Goal: Task Accomplishment & Management: Manage account settings

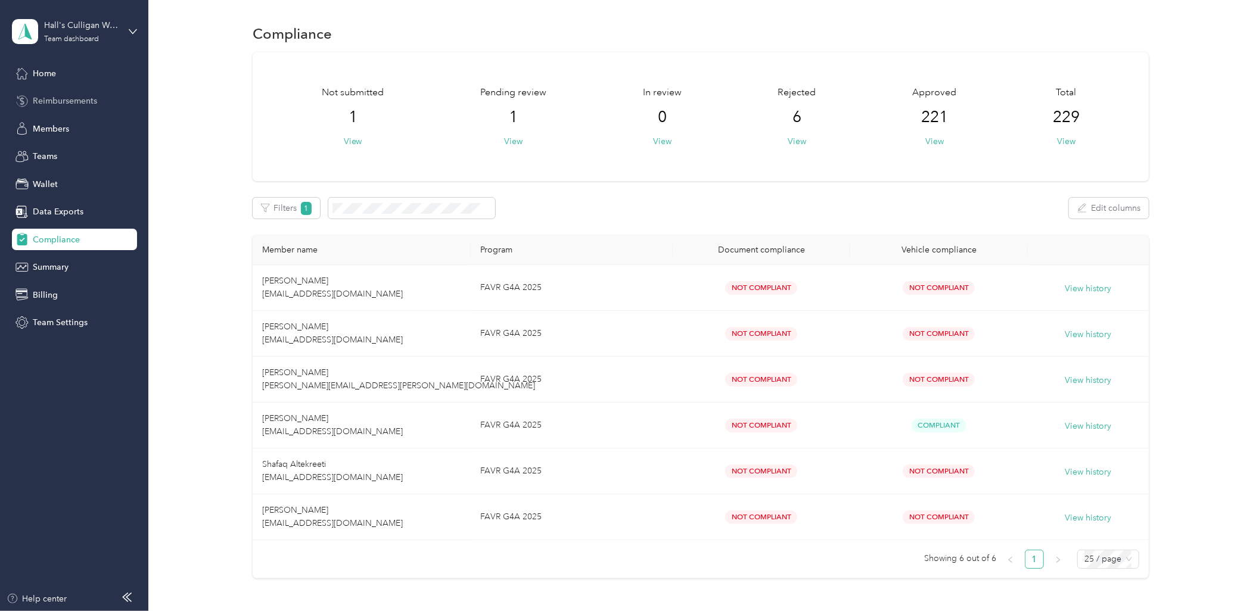
click at [52, 102] on span "Reimbursements" at bounding box center [65, 101] width 64 height 13
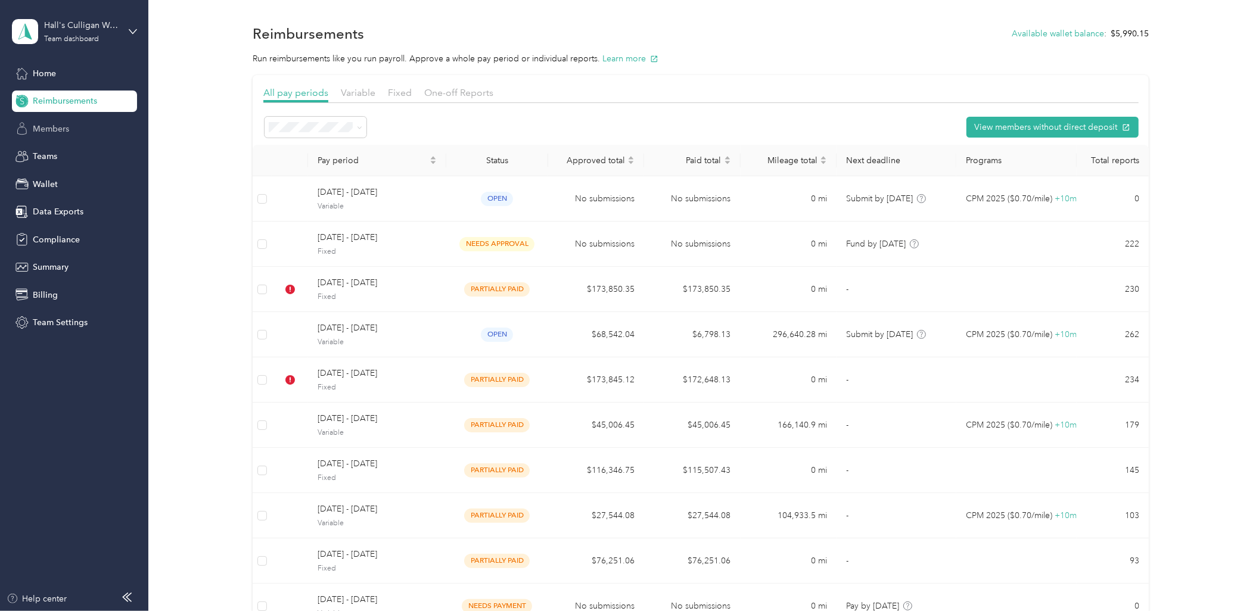
click at [61, 129] on span "Members" at bounding box center [51, 129] width 36 height 13
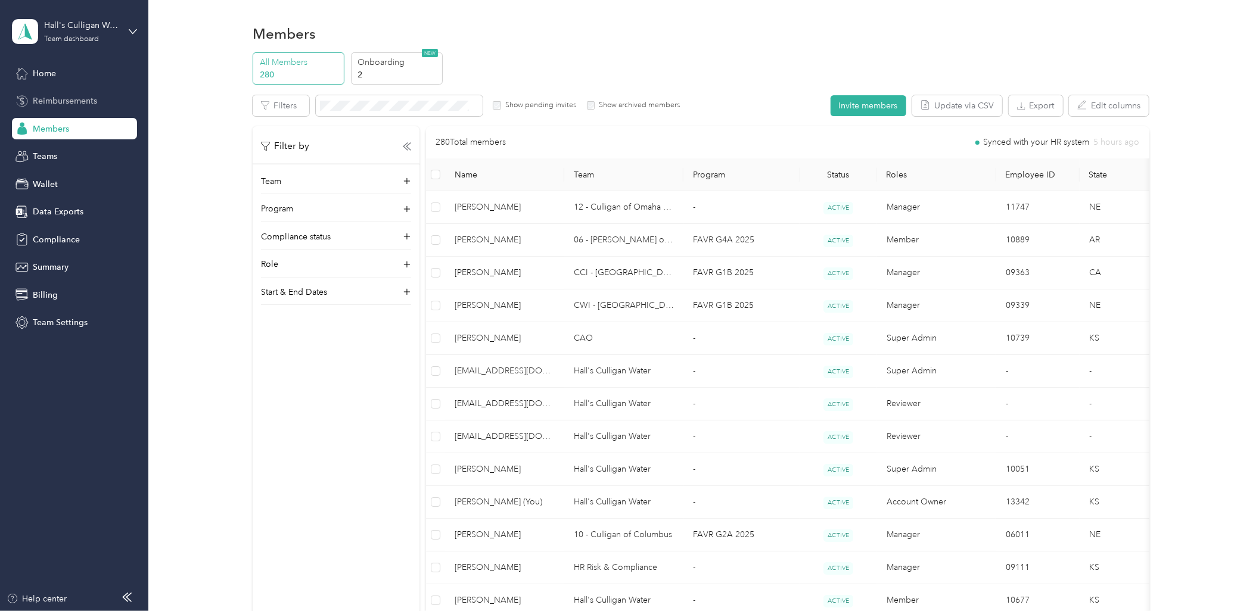
click at [76, 100] on span "Reimbursements" at bounding box center [65, 101] width 64 height 13
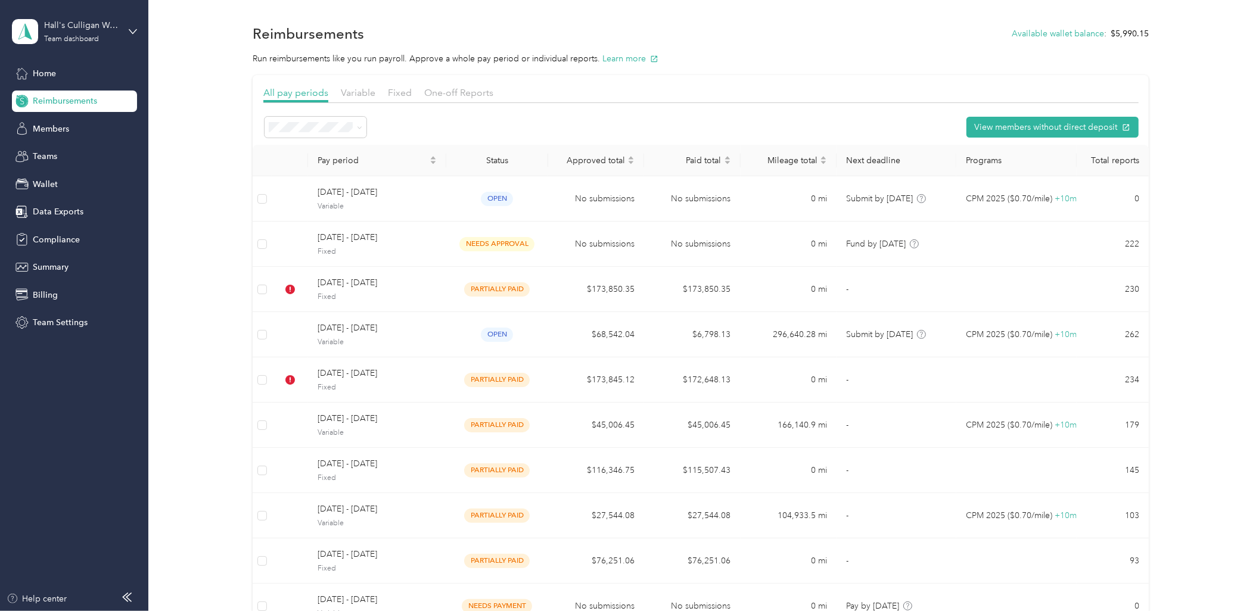
click at [50, 140] on div "Home Reimbursements Members Teams Wallet Data Exports Compliance Summary Billin…" at bounding box center [74, 198] width 125 height 271
click at [49, 123] on span "Members" at bounding box center [51, 129] width 36 height 13
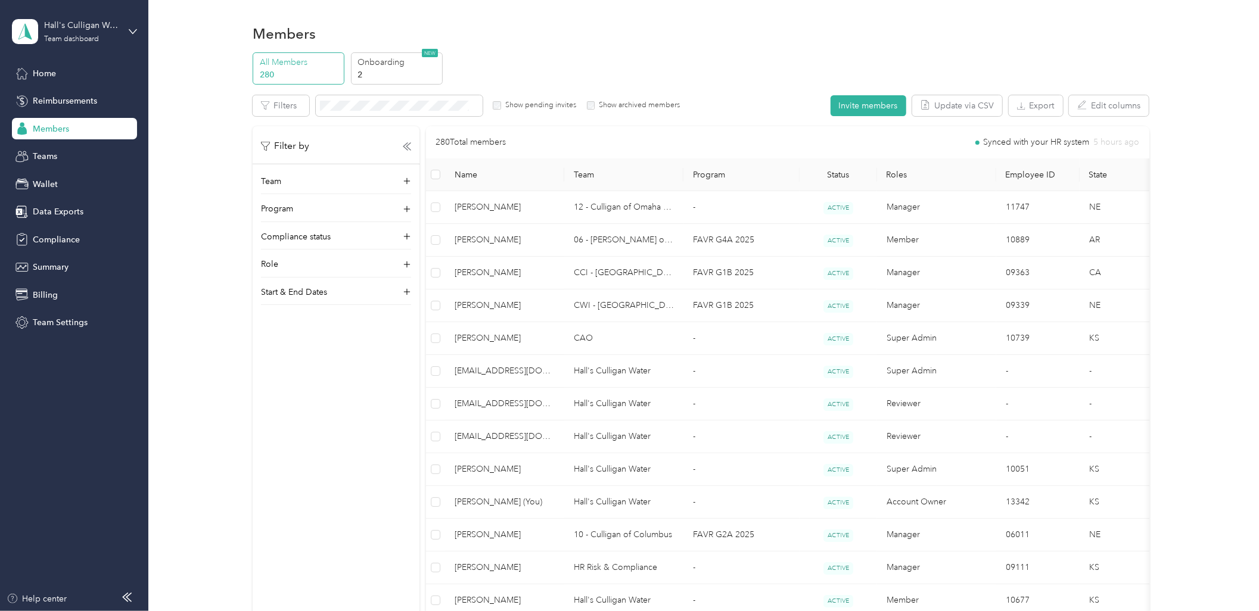
click at [201, 281] on div "All Members 280 Onboarding 2 NEW Edit role Edit team Edit program Export Select…" at bounding box center [701, 555] width 1076 height 1007
click at [69, 101] on span "Reimbursements" at bounding box center [65, 101] width 64 height 13
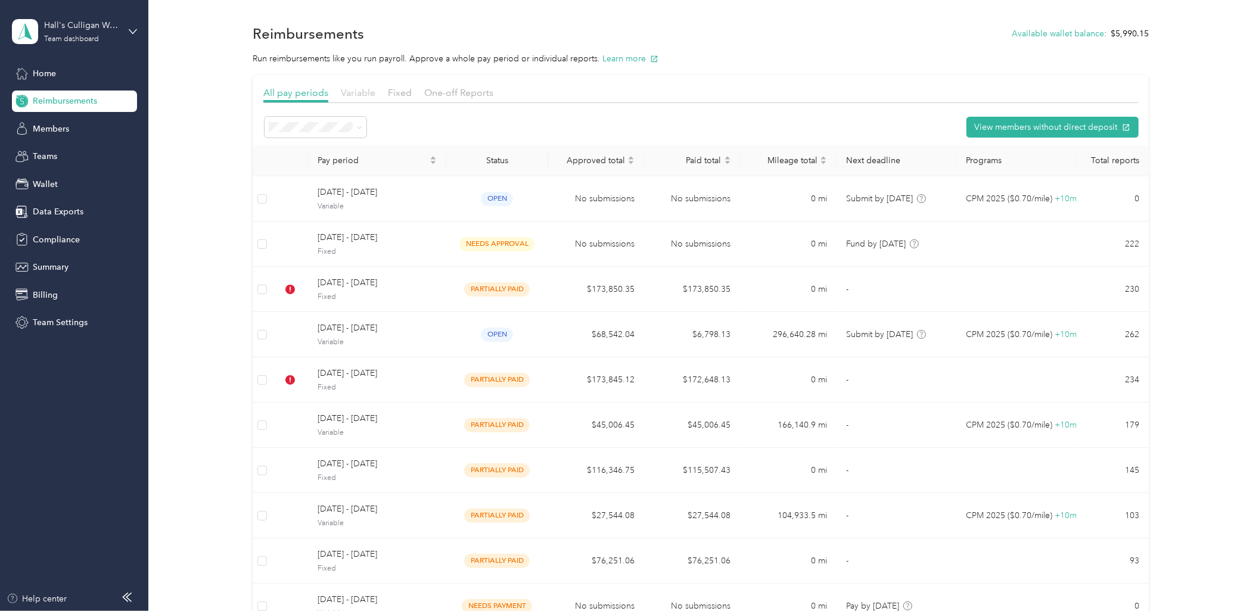
click at [361, 88] on span "Variable" at bounding box center [358, 92] width 35 height 11
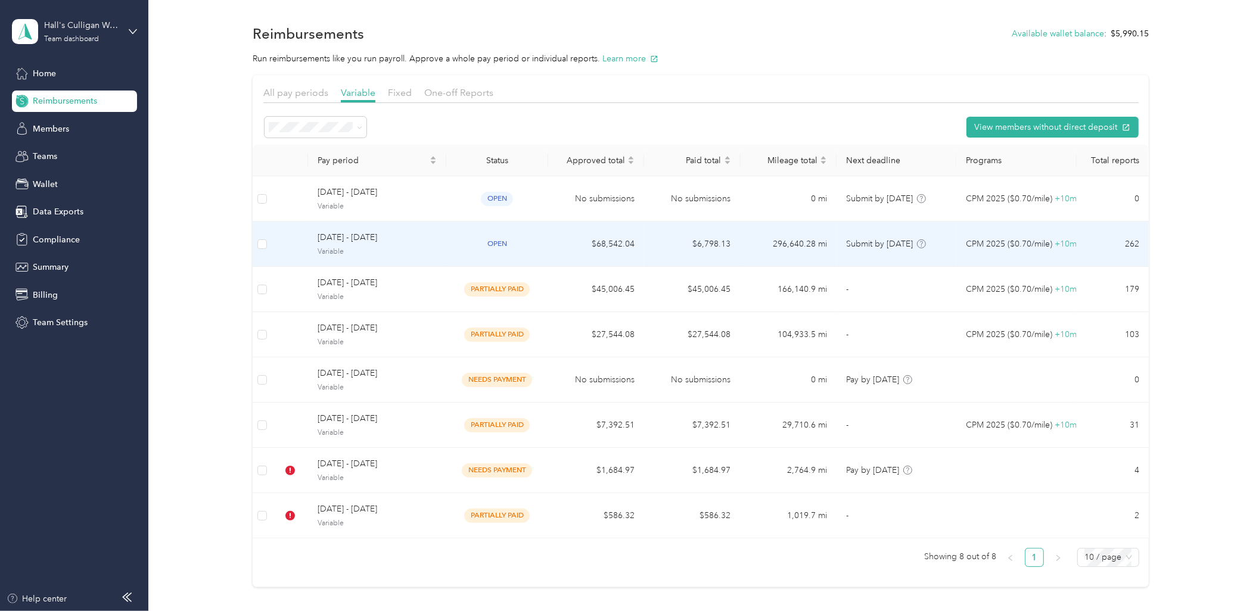
click at [426, 253] on span "Variable" at bounding box center [377, 252] width 119 height 11
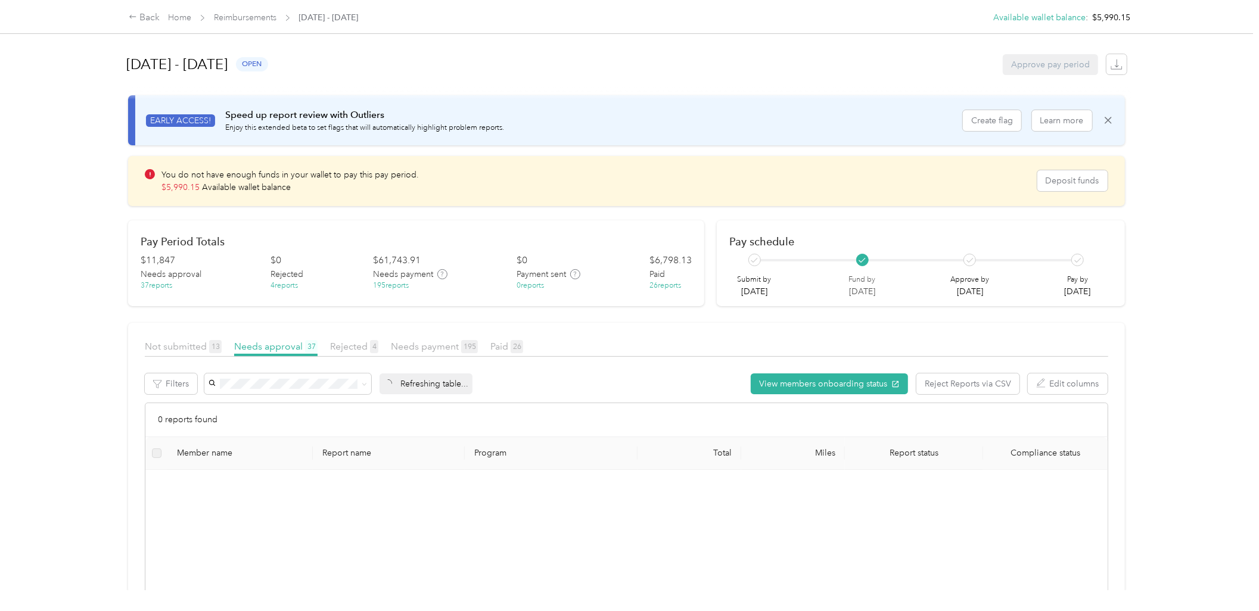
click at [1186, 278] on div "Back Home Reimbursements [DATE] - [DATE] Available wallet balance : $5,990.15 A…" at bounding box center [626, 305] width 1253 height 611
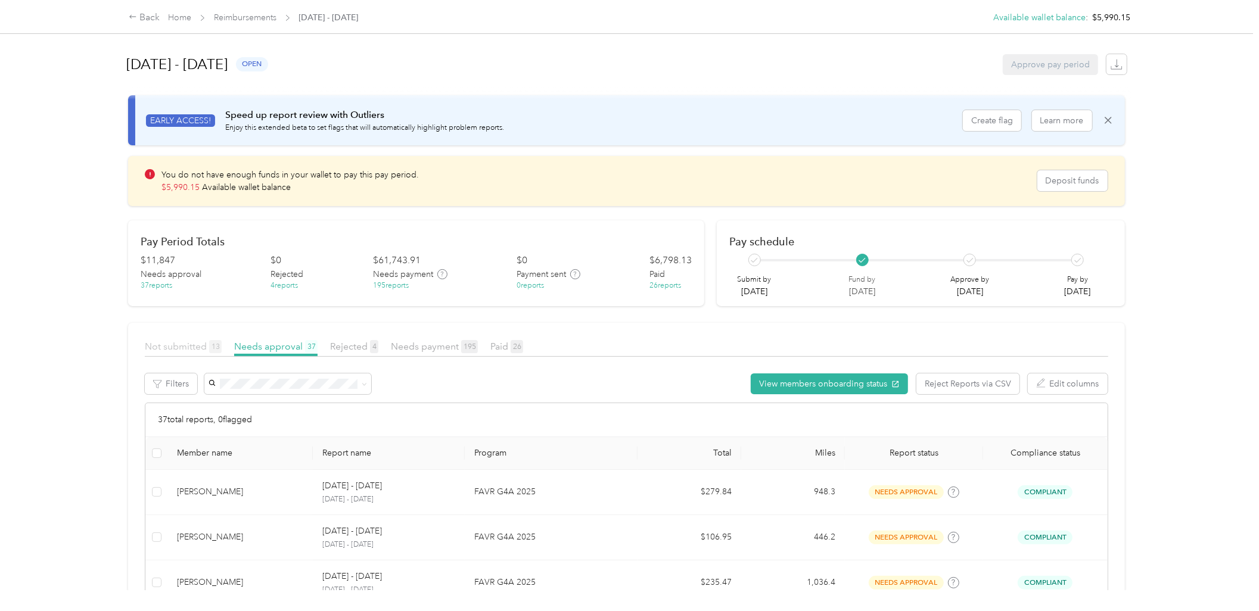
click at [175, 346] on span "Not submitted 13" at bounding box center [183, 346] width 77 height 11
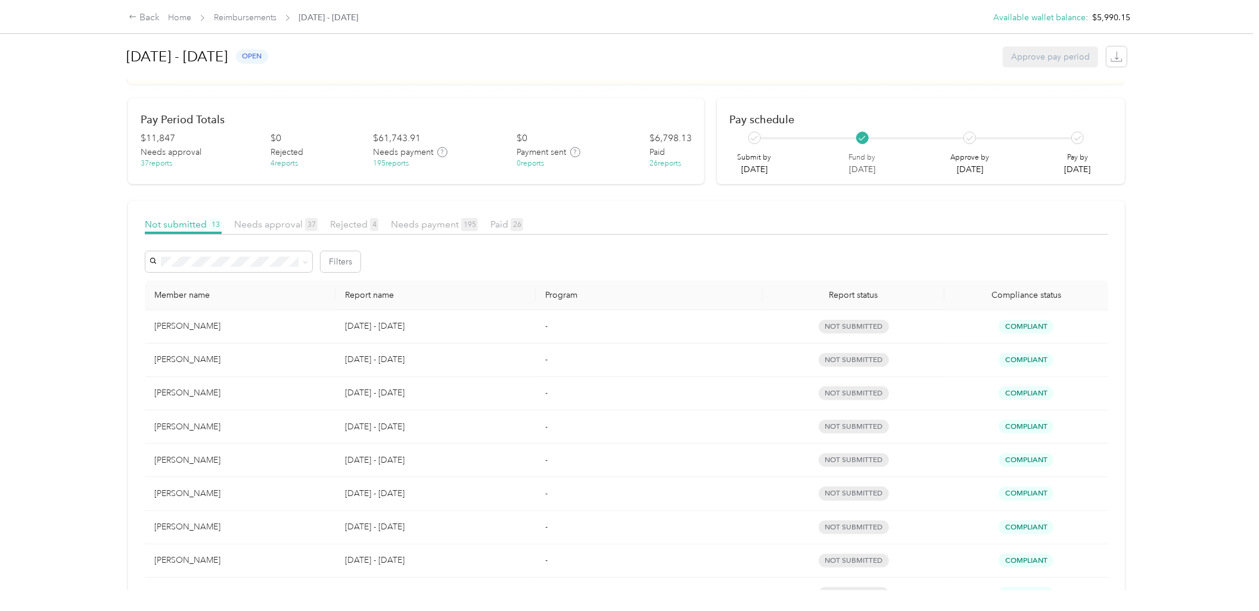
scroll to position [12, 0]
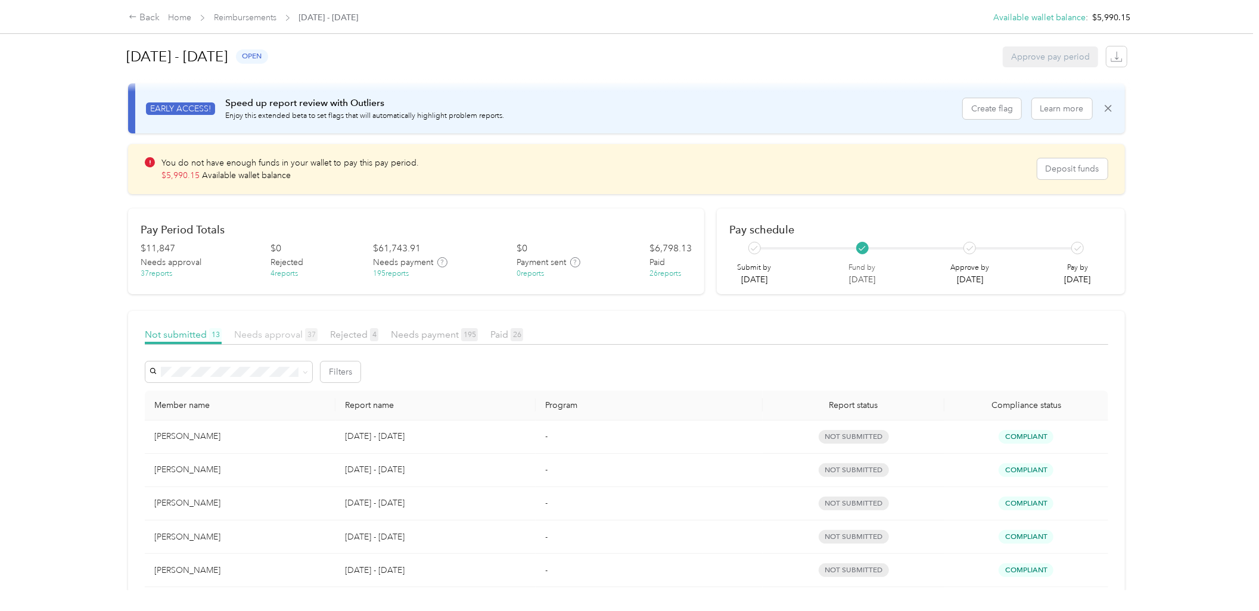
click at [256, 331] on span "Needs approval 37" at bounding box center [275, 334] width 83 height 11
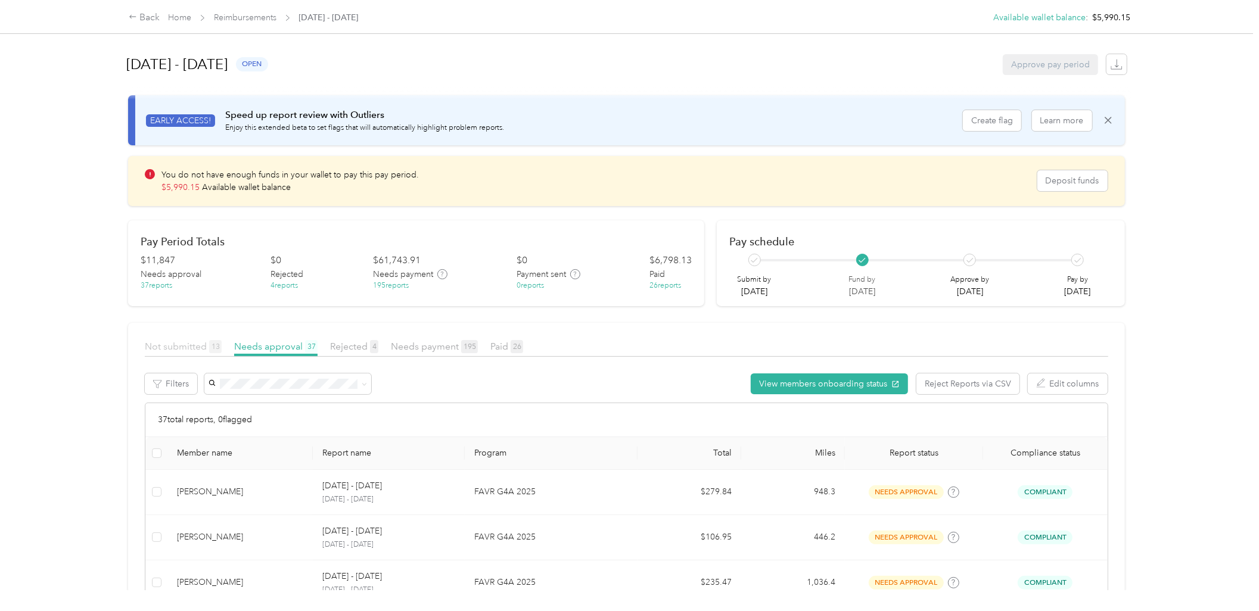
click at [189, 344] on span "Not submitted 13" at bounding box center [183, 346] width 77 height 11
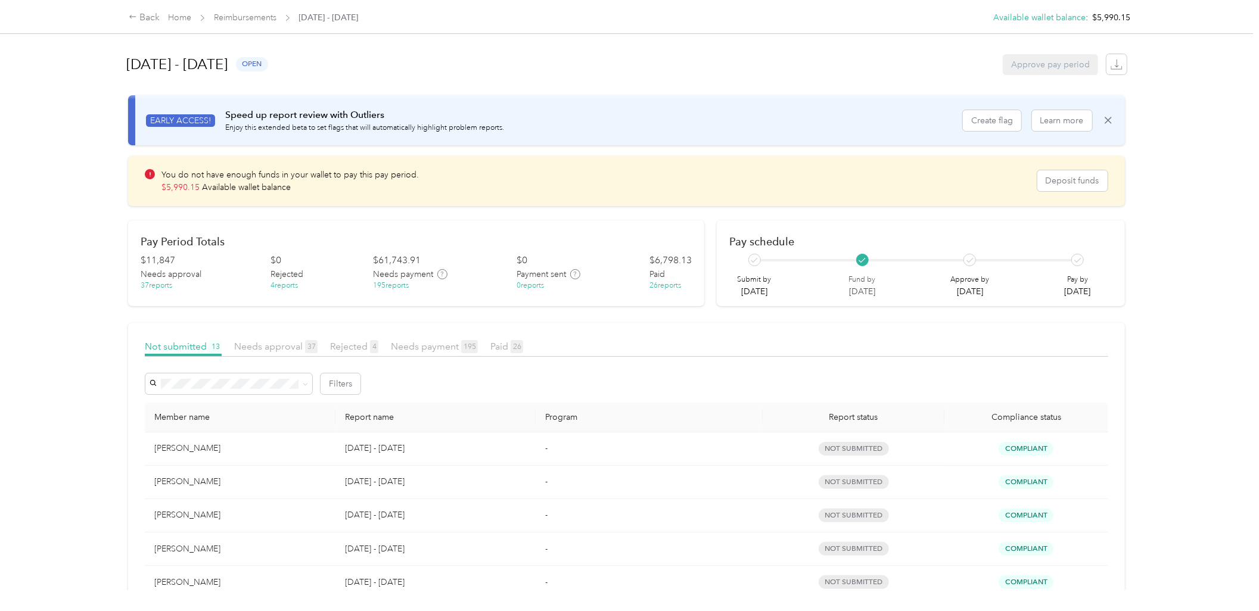
click at [97, 216] on div "Back Home Reimbursements [DATE] - [DATE] Available wallet balance : $5,990.15 A…" at bounding box center [626, 305] width 1253 height 611
click at [61, 474] on div "Back Home Reimbursements [DATE] - [DATE] Available wallet balance : $5,990.15 A…" at bounding box center [626, 305] width 1253 height 611
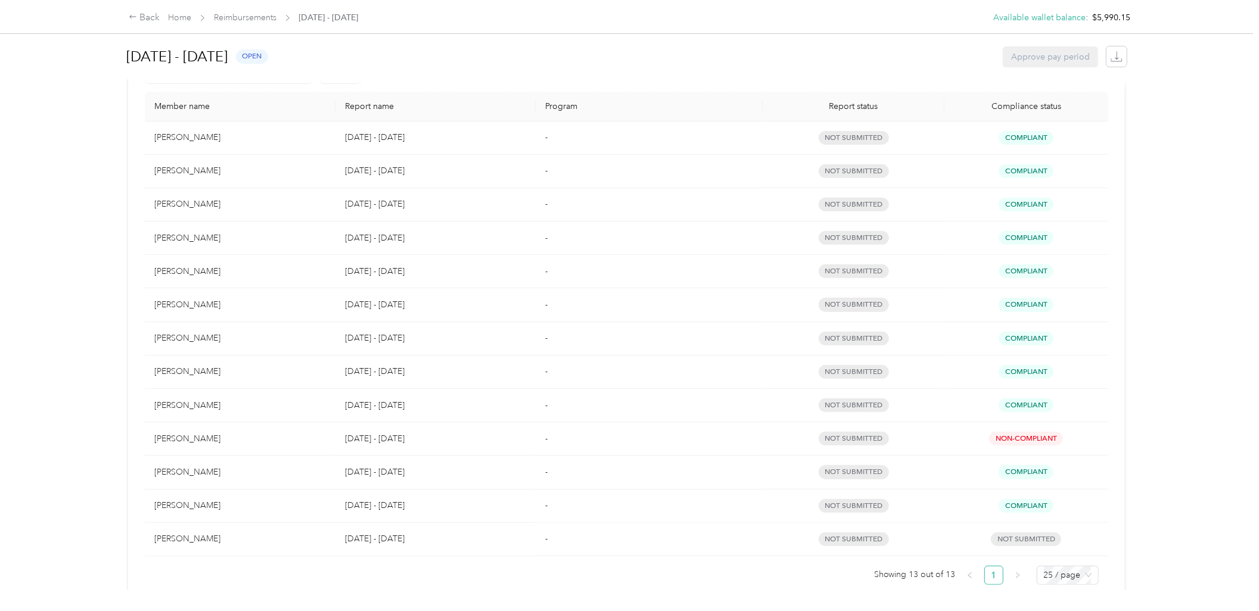
scroll to position [343, 0]
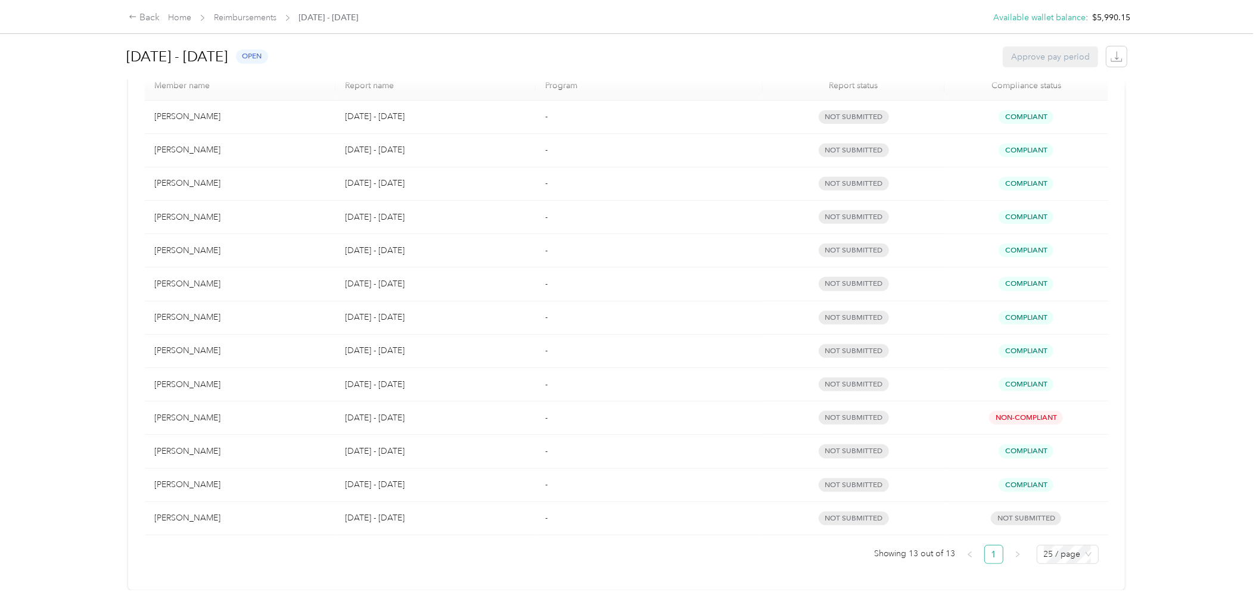
click at [92, 237] on div "Back Home Reimbursements [DATE] - [DATE] Available wallet balance : $5,990.15 A…" at bounding box center [626, 305] width 1253 height 611
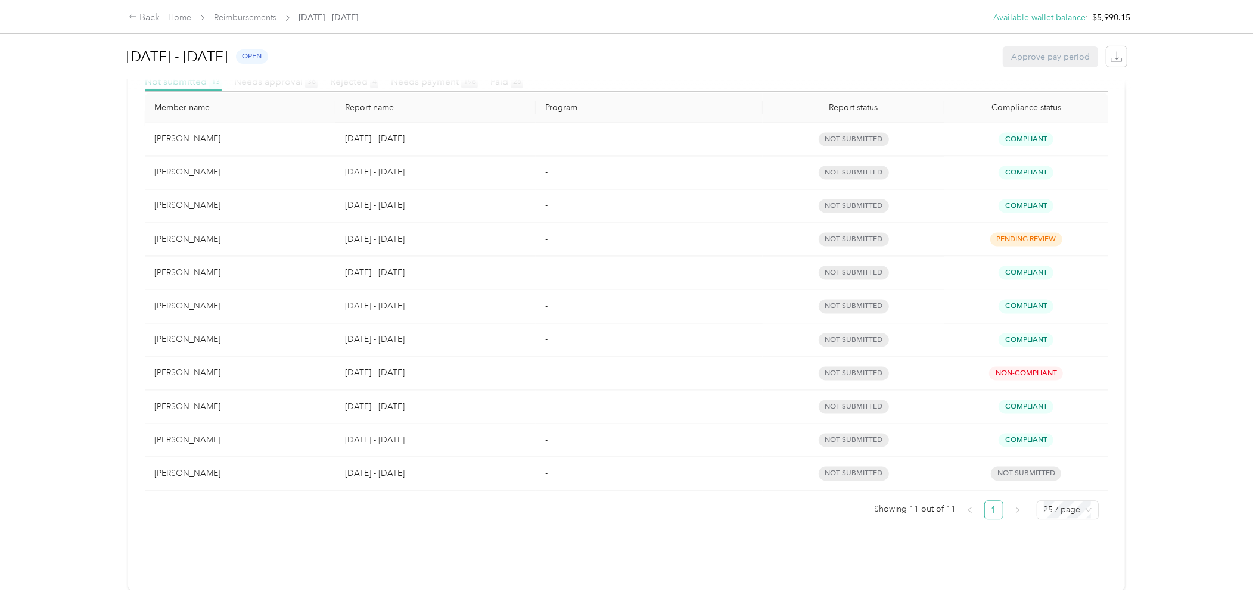
scroll to position [276, 0]
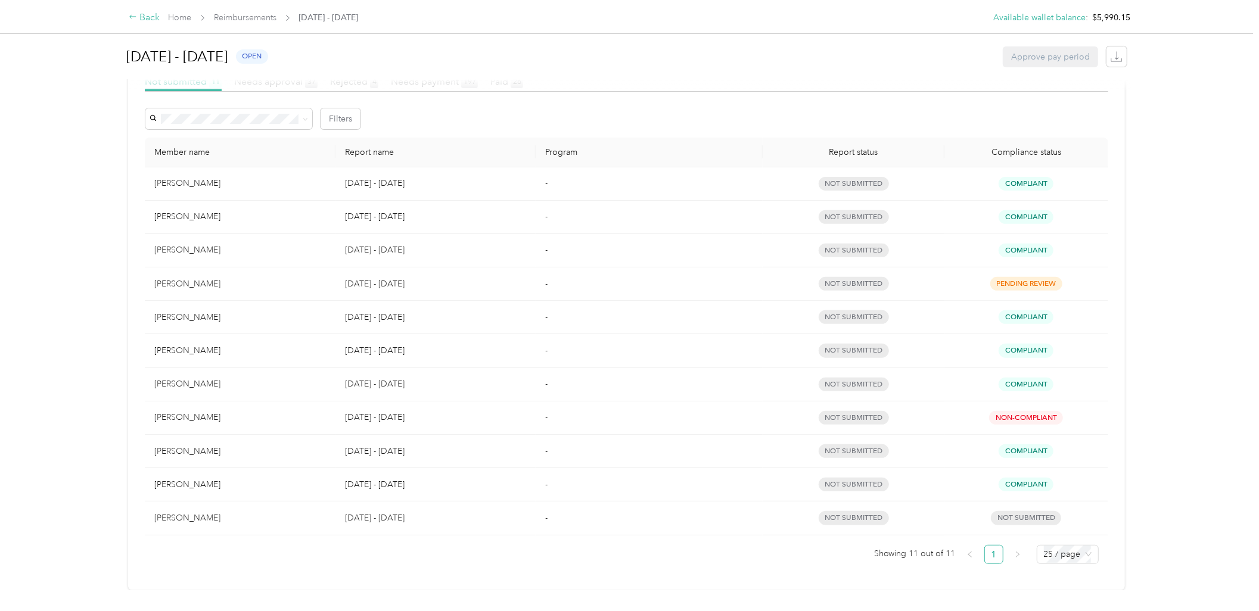
click at [132, 18] on icon at bounding box center [133, 17] width 8 height 8
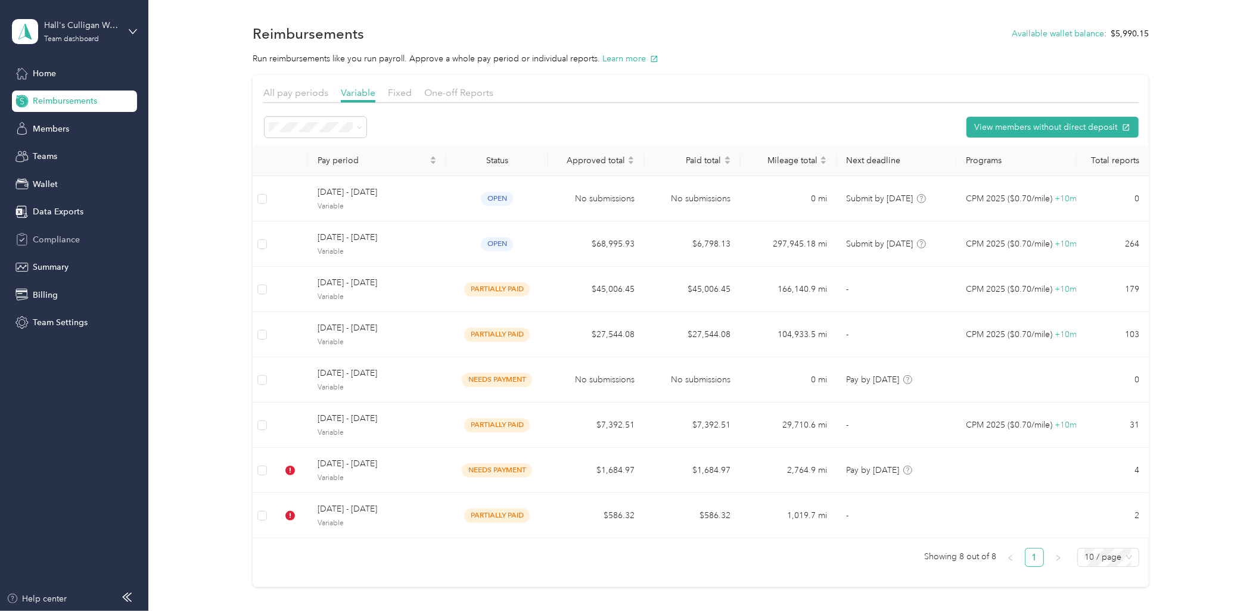
click at [40, 241] on span "Compliance" at bounding box center [56, 240] width 47 height 13
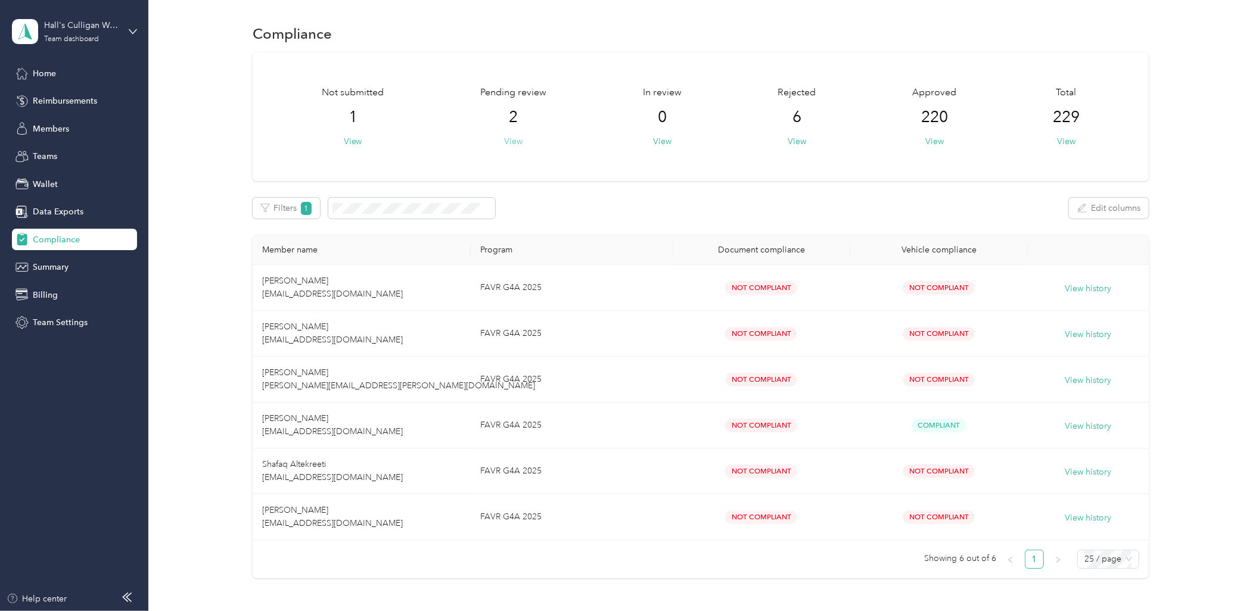
click at [517, 139] on button "View" at bounding box center [513, 141] width 18 height 13
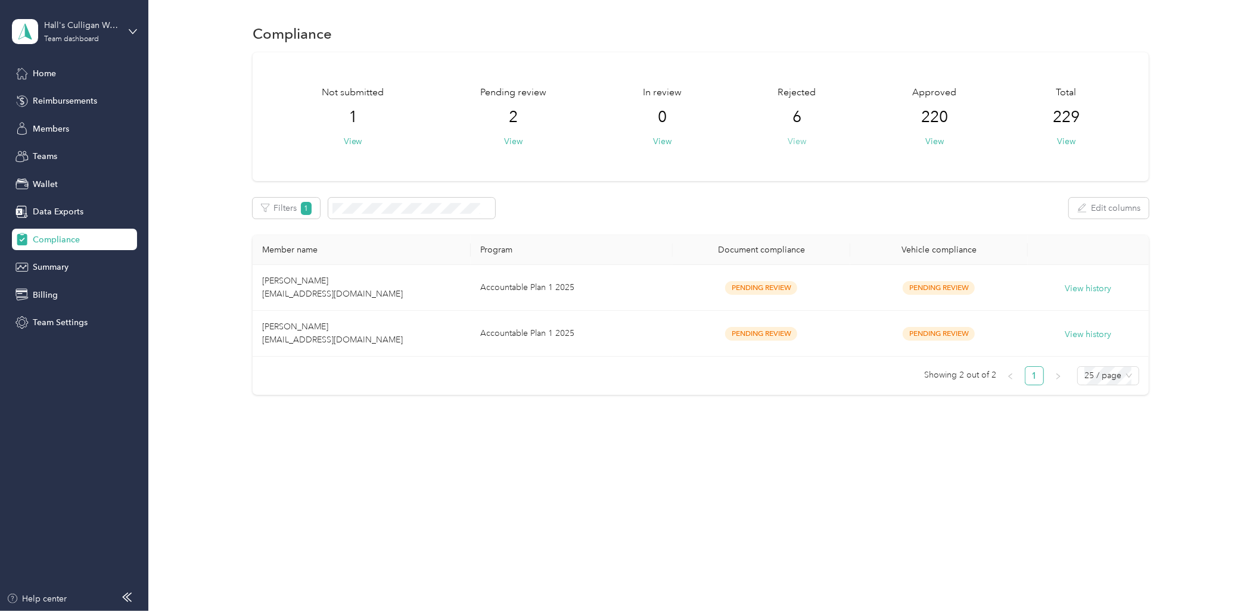
click at [796, 143] on button "View" at bounding box center [797, 141] width 18 height 13
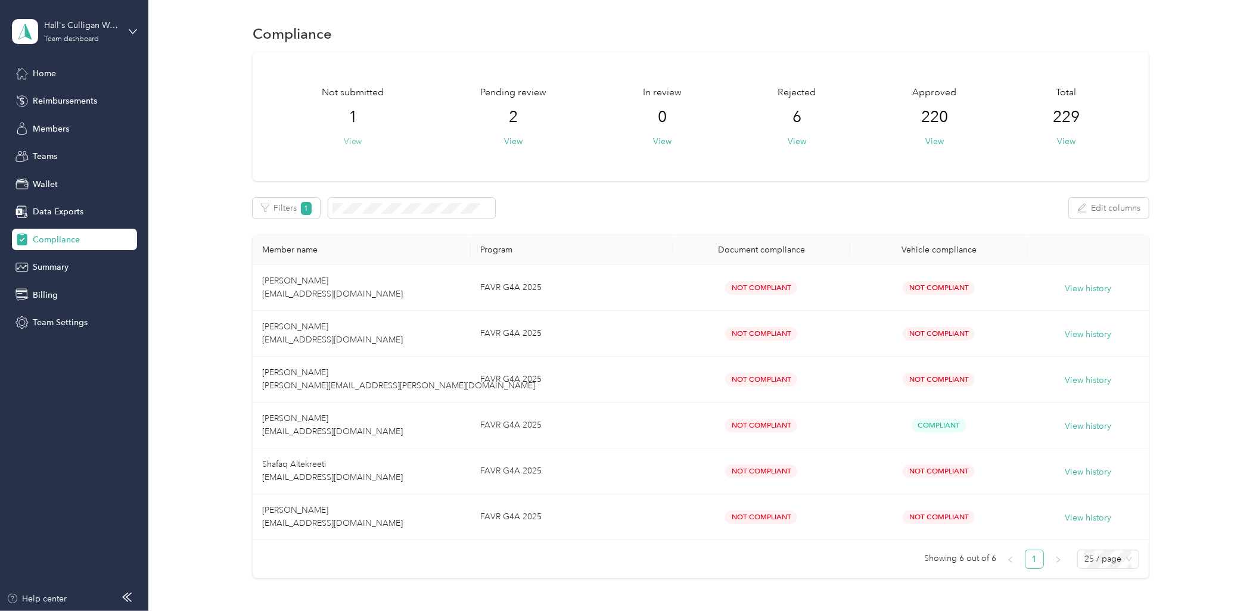
click at [353, 143] on button "View" at bounding box center [353, 141] width 18 height 13
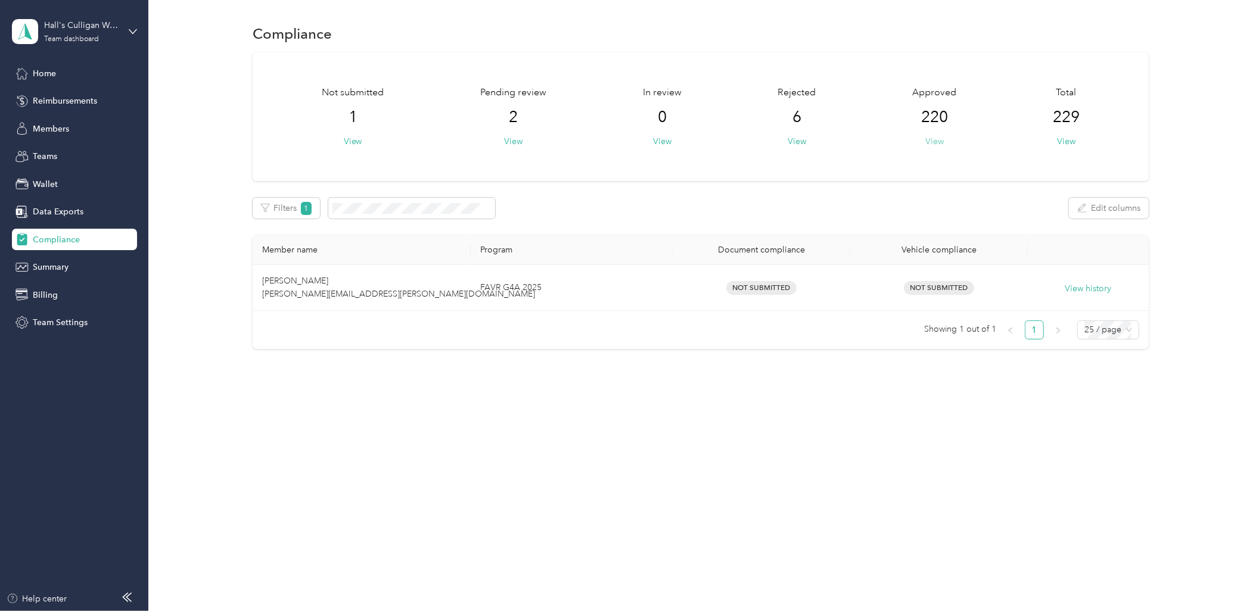
click at [943, 141] on button "View" at bounding box center [934, 141] width 18 height 13
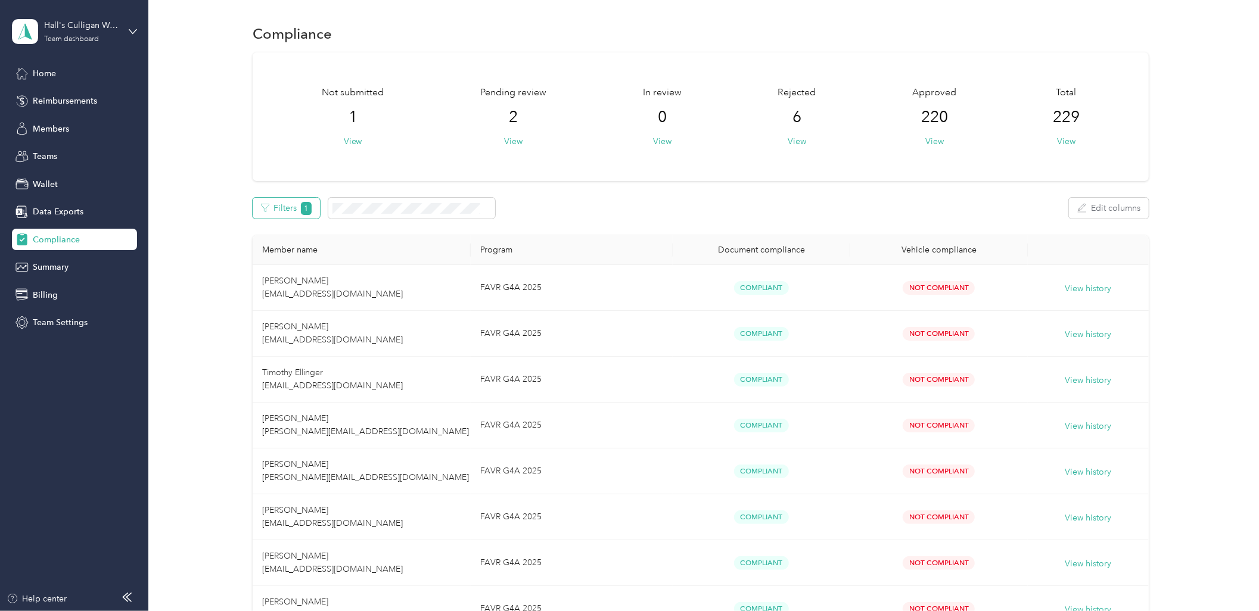
click at [302, 210] on span "1" at bounding box center [306, 208] width 11 height 13
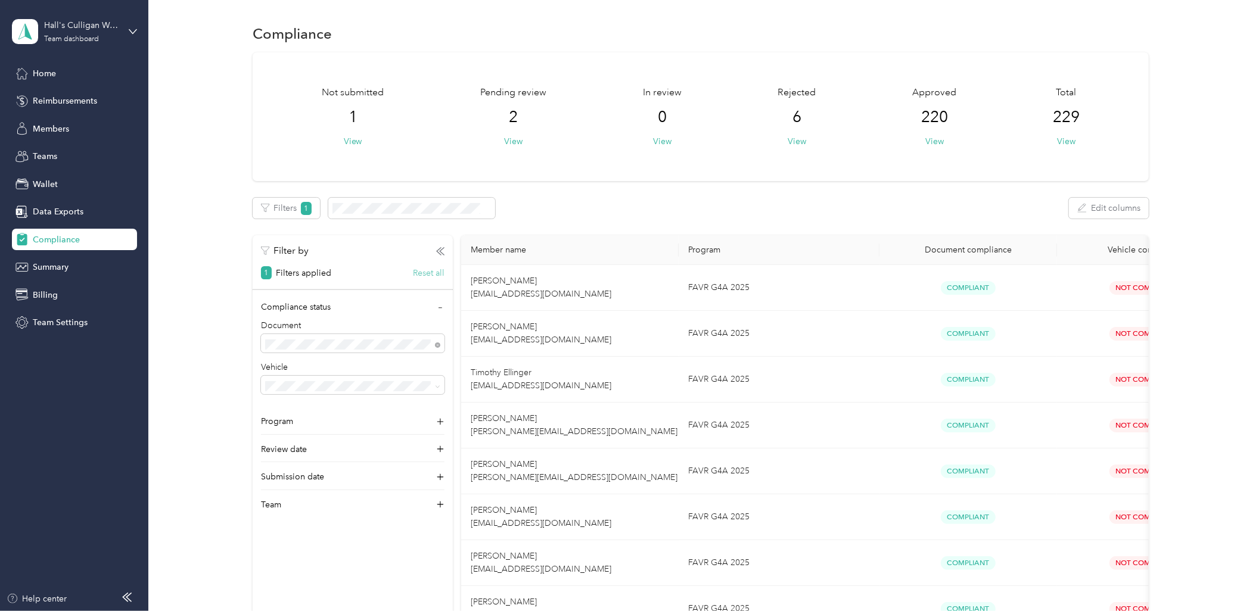
click at [424, 271] on button "Reset all" at bounding box center [429, 273] width 32 height 13
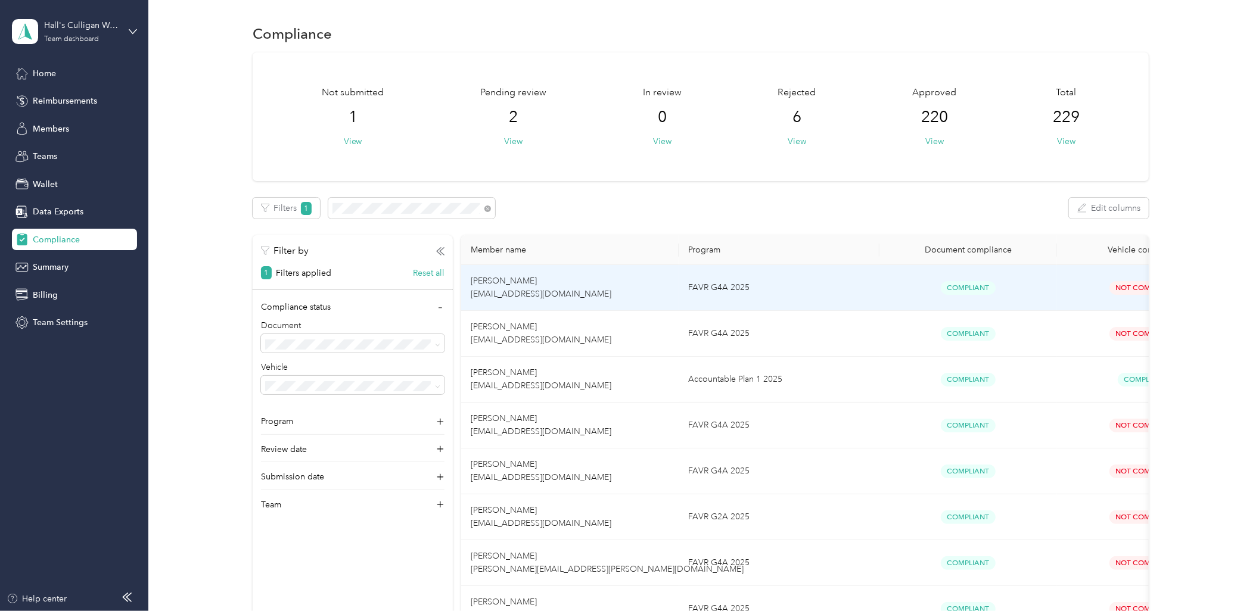
click at [627, 296] on td "[PERSON_NAME] [EMAIL_ADDRESS][DOMAIN_NAME]" at bounding box center [570, 288] width 218 height 46
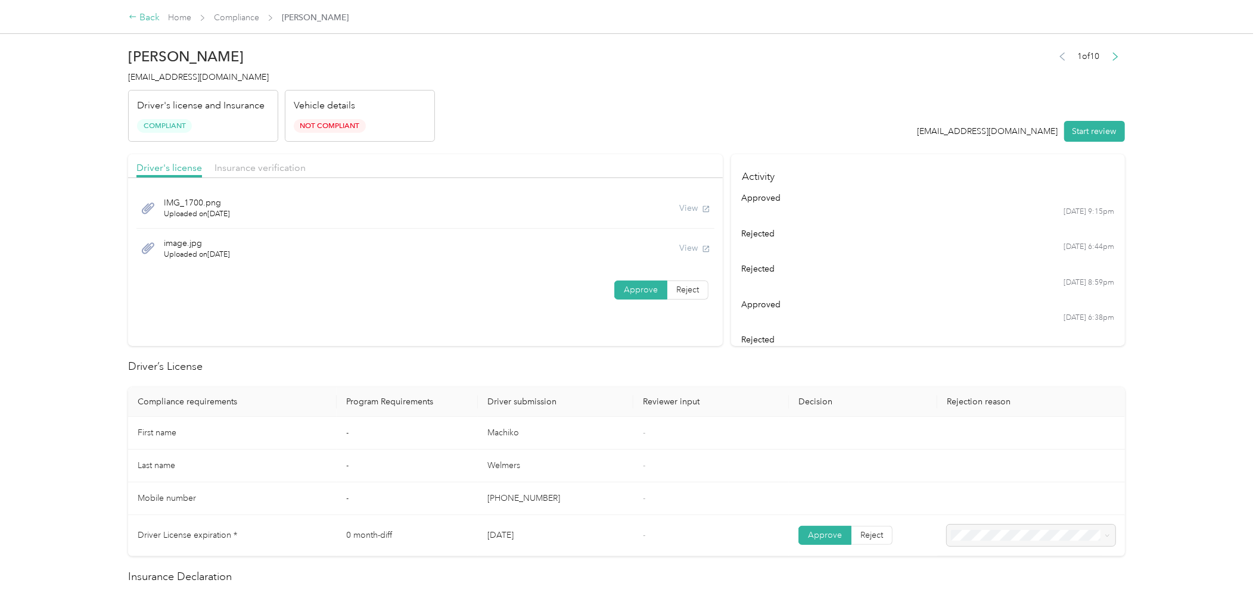
click at [145, 18] on div "Back" at bounding box center [144, 18] width 31 height 14
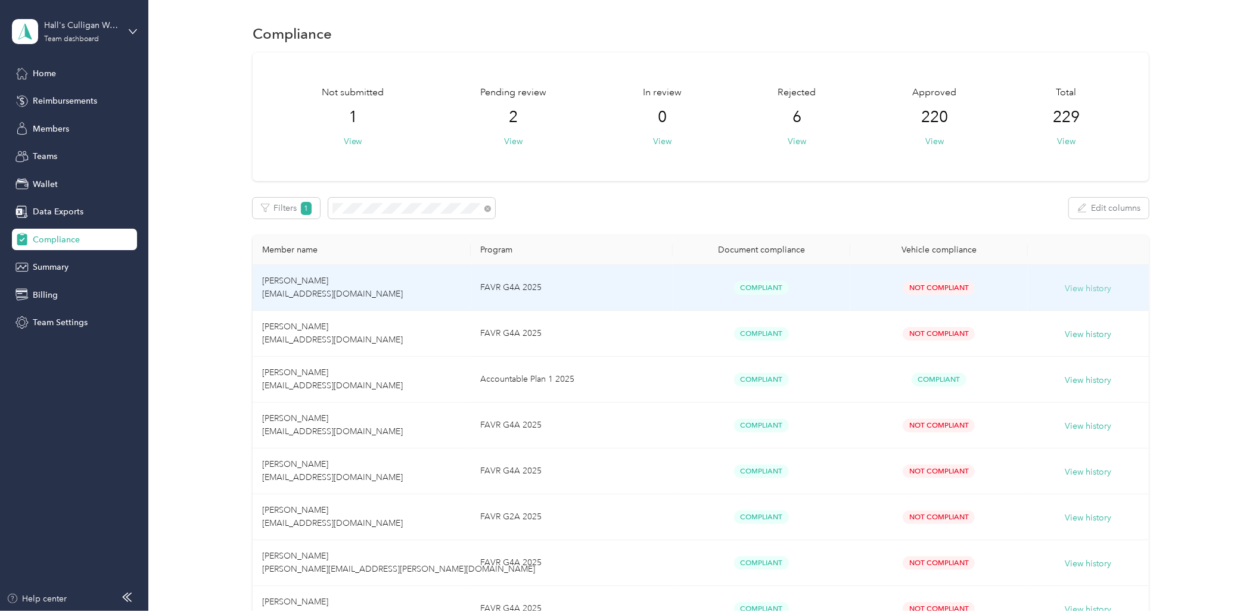
click at [1079, 291] on button "View history" at bounding box center [1088, 288] width 46 height 13
